Goal: Navigation & Orientation: Find specific page/section

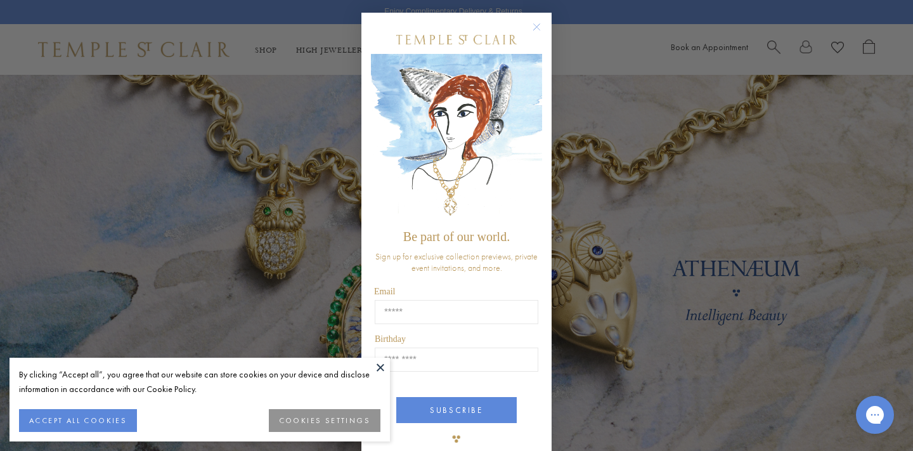
click at [537, 28] on circle "Close dialog" at bounding box center [536, 27] width 15 height 15
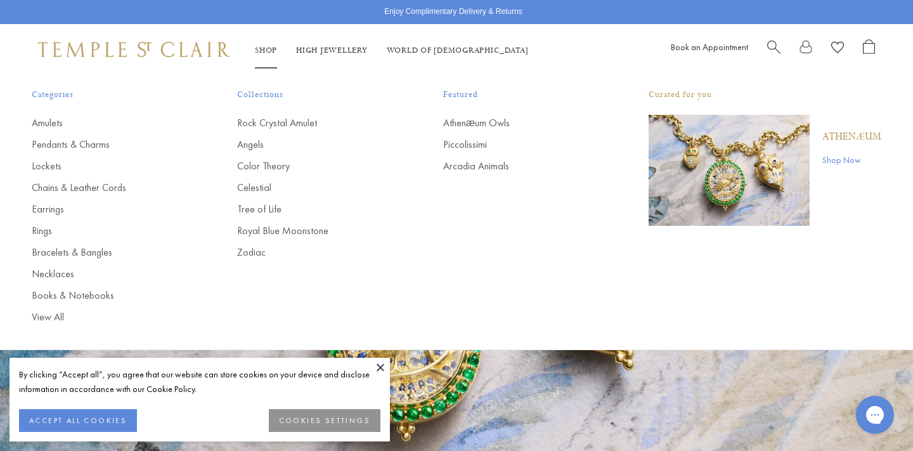
click at [265, 46] on link "Shop Shop" at bounding box center [266, 51] width 22 height 10
click at [267, 123] on link "Rock Crystal Amulet" at bounding box center [314, 123] width 155 height 14
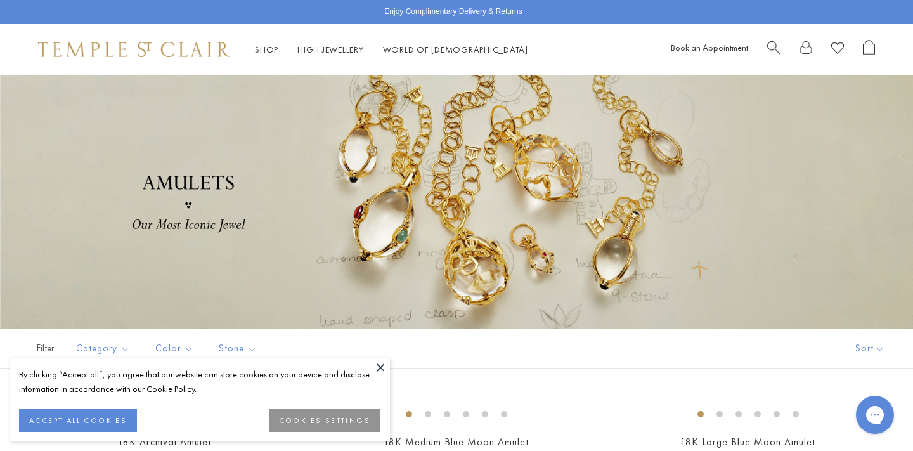
click at [381, 368] on button at bounding box center [380, 367] width 19 height 19
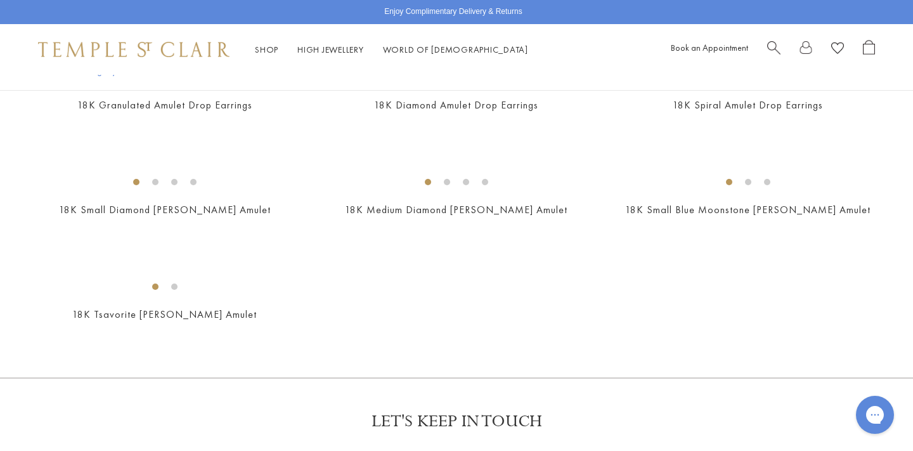
scroll to position [2533, 0]
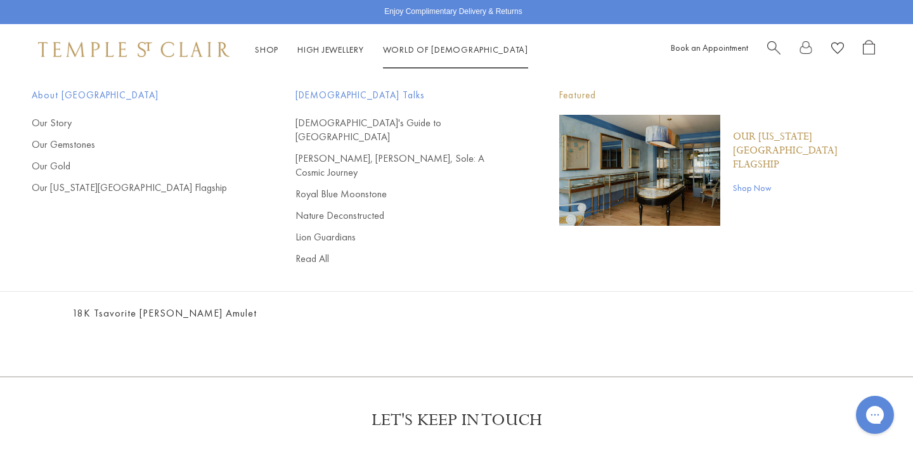
click at [449, 46] on link "World of [GEOGRAPHIC_DATA][DEMOGRAPHIC_DATA]" at bounding box center [455, 49] width 145 height 11
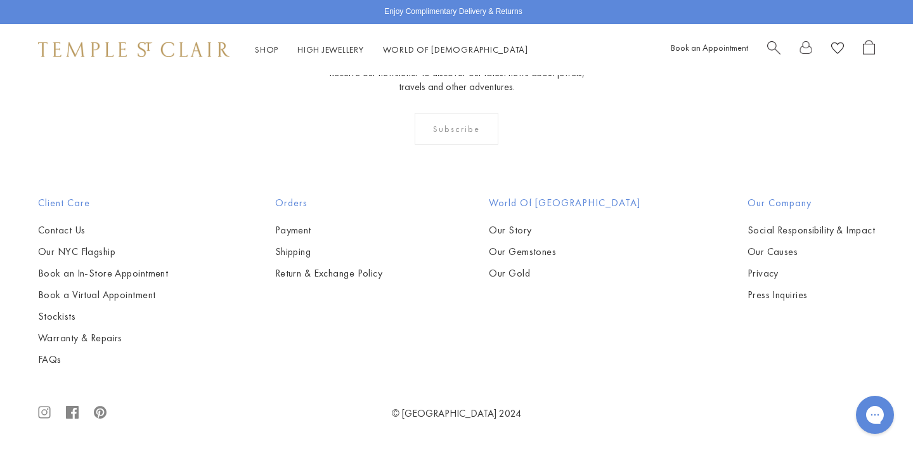
scroll to position [8774, 0]
click at [45, 413] on icon ".cls-1{fill:none;stroke:#878787;stroke-miterlimit:10;stroke-width:1.91px;}.cls-…" at bounding box center [44, 412] width 13 height 41
